Goal: Check status: Check status

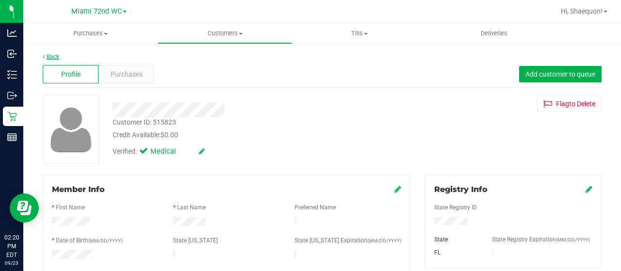
click at [47, 56] on link "Back" at bounding box center [51, 56] width 16 height 7
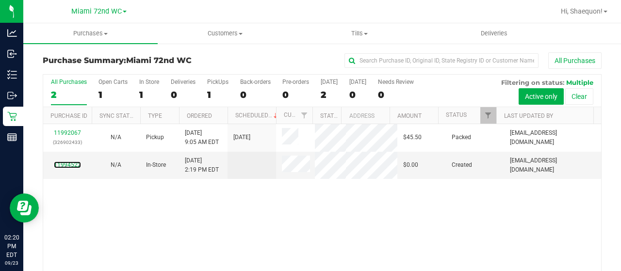
click at [77, 163] on link "11994522" at bounding box center [67, 165] width 27 height 7
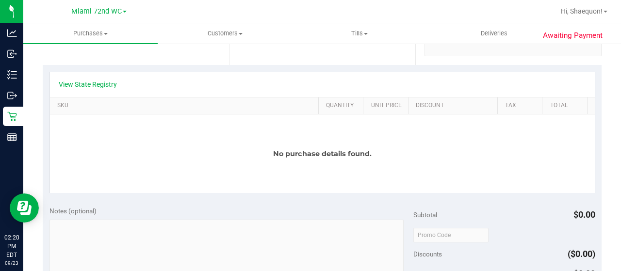
scroll to position [184, 0]
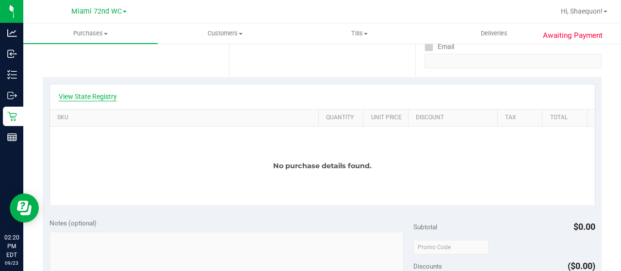
click at [99, 95] on link "View State Registry" at bounding box center [88, 97] width 58 height 10
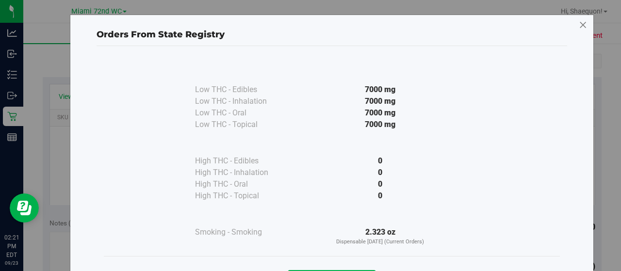
click at [580, 21] on icon at bounding box center [583, 25] width 9 height 16
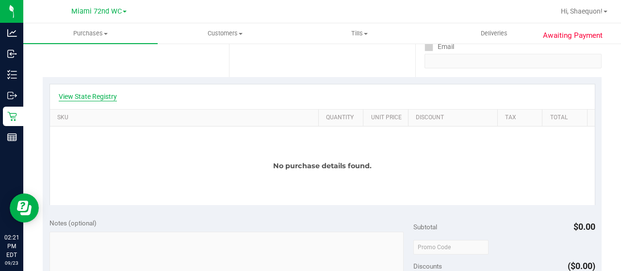
click at [96, 94] on link "View State Registry" at bounding box center [88, 97] width 58 height 10
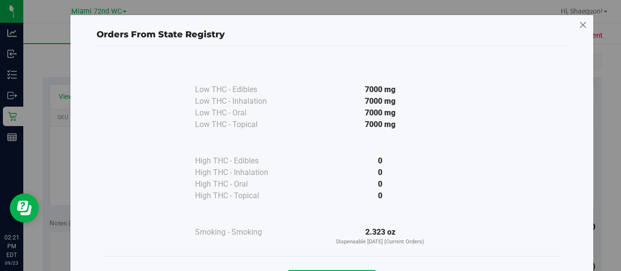
click at [581, 24] on icon at bounding box center [583, 25] width 9 height 16
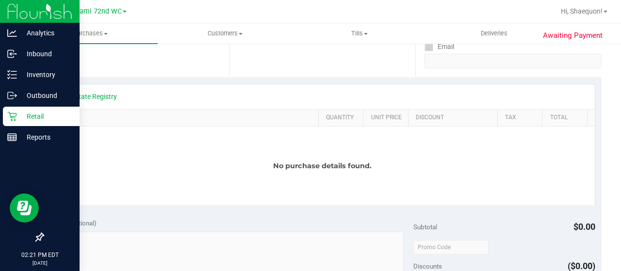
click at [21, 117] on p "Retail" at bounding box center [46, 117] width 58 height 12
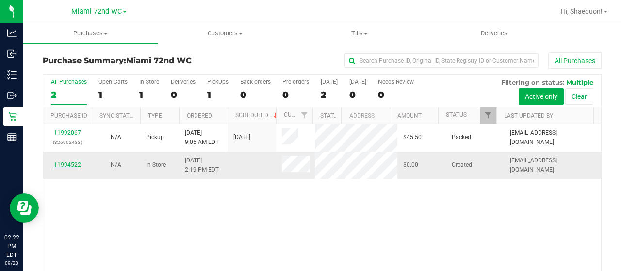
click at [73, 165] on link "11994522" at bounding box center [67, 165] width 27 height 7
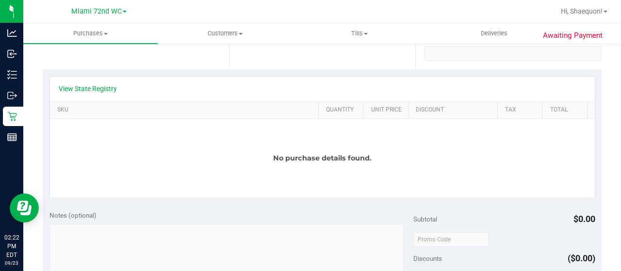
scroll to position [172, 0]
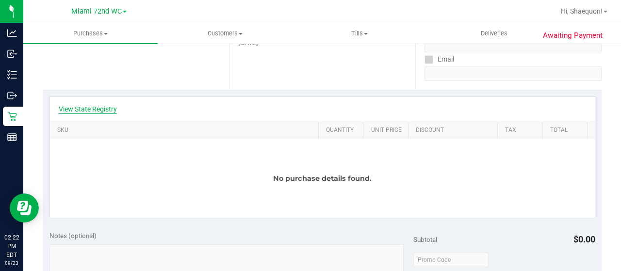
click at [98, 108] on link "View State Registry" at bounding box center [88, 109] width 58 height 10
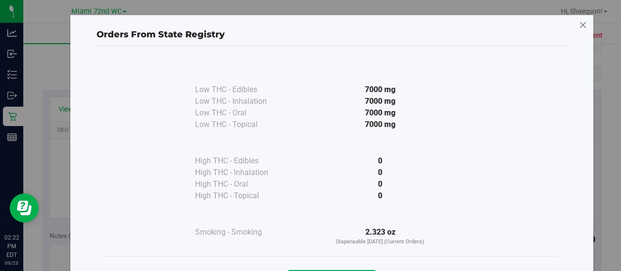
click at [579, 22] on icon at bounding box center [583, 25] width 9 height 16
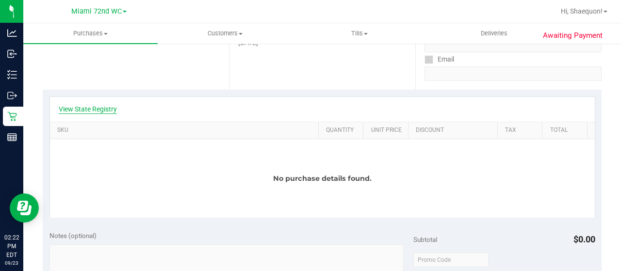
click at [104, 107] on link "View State Registry" at bounding box center [88, 109] width 58 height 10
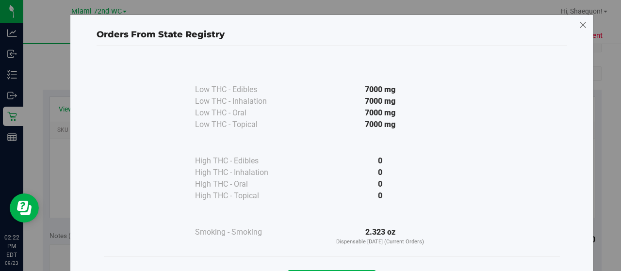
click at [579, 21] on icon at bounding box center [583, 25] width 9 height 16
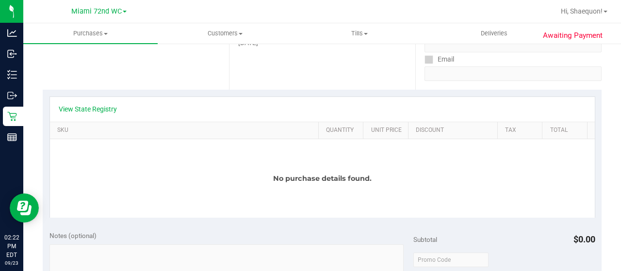
click at [42, 66] on div "Awaiting Payment Back Edit Purchase Cancel Purchase View Profile # 11994522 Bio…" at bounding box center [322, 261] width 598 height 781
click at [94, 105] on link "View State Registry" at bounding box center [88, 109] width 58 height 10
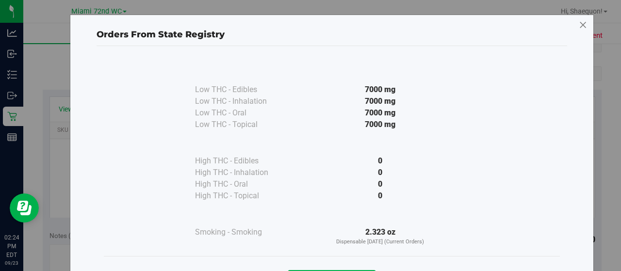
click at [580, 23] on icon at bounding box center [583, 25] width 9 height 16
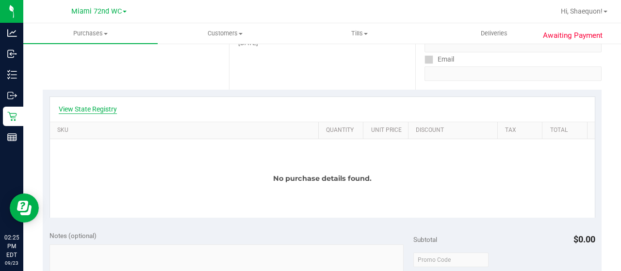
click at [95, 111] on link "View State Registry" at bounding box center [88, 109] width 58 height 10
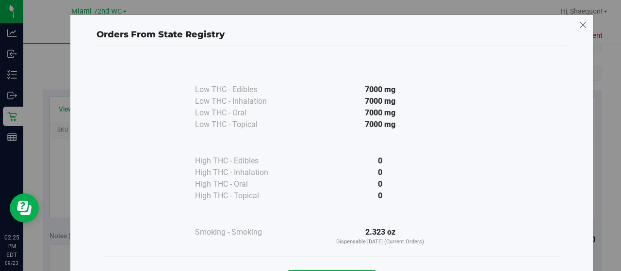
click at [579, 25] on icon at bounding box center [583, 25] width 9 height 16
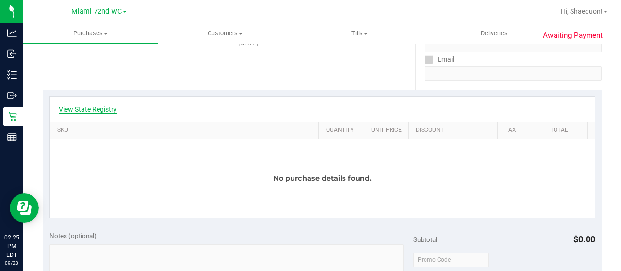
click at [98, 110] on link "View State Registry" at bounding box center [88, 109] width 58 height 10
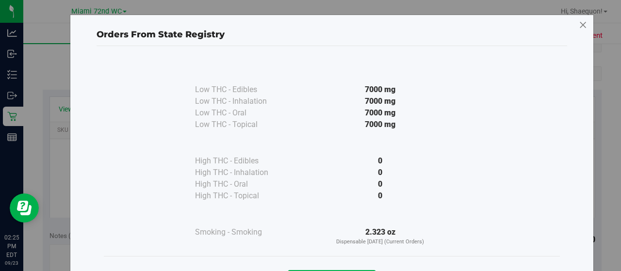
click at [579, 21] on icon at bounding box center [583, 25] width 9 height 16
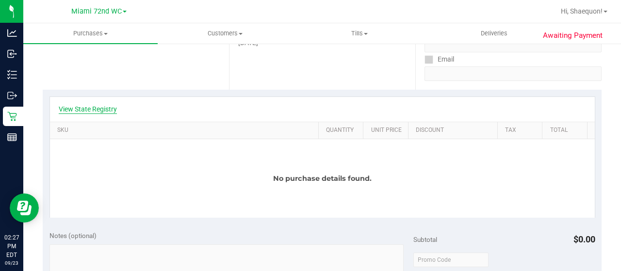
click at [85, 104] on link "View State Registry" at bounding box center [88, 109] width 58 height 10
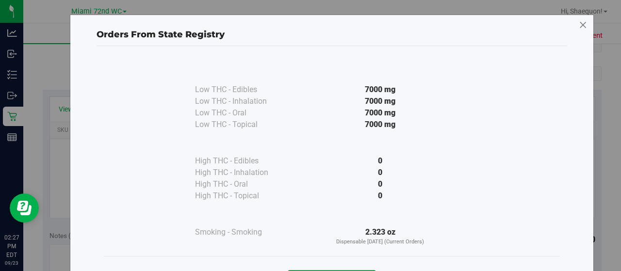
click at [579, 23] on icon at bounding box center [583, 25] width 9 height 16
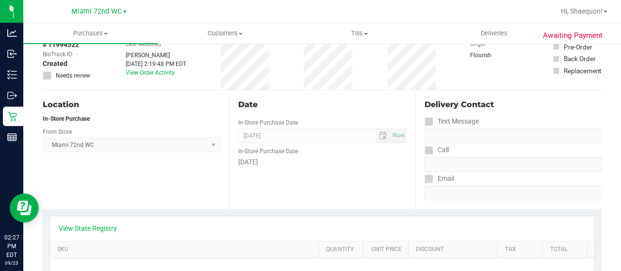
scroll to position [0, 0]
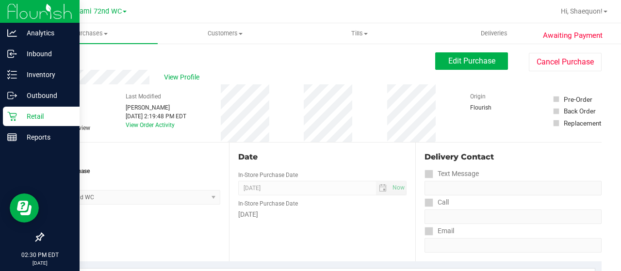
click at [31, 119] on p "Retail" at bounding box center [46, 117] width 58 height 12
